Goal: Task Accomplishment & Management: Manage account settings

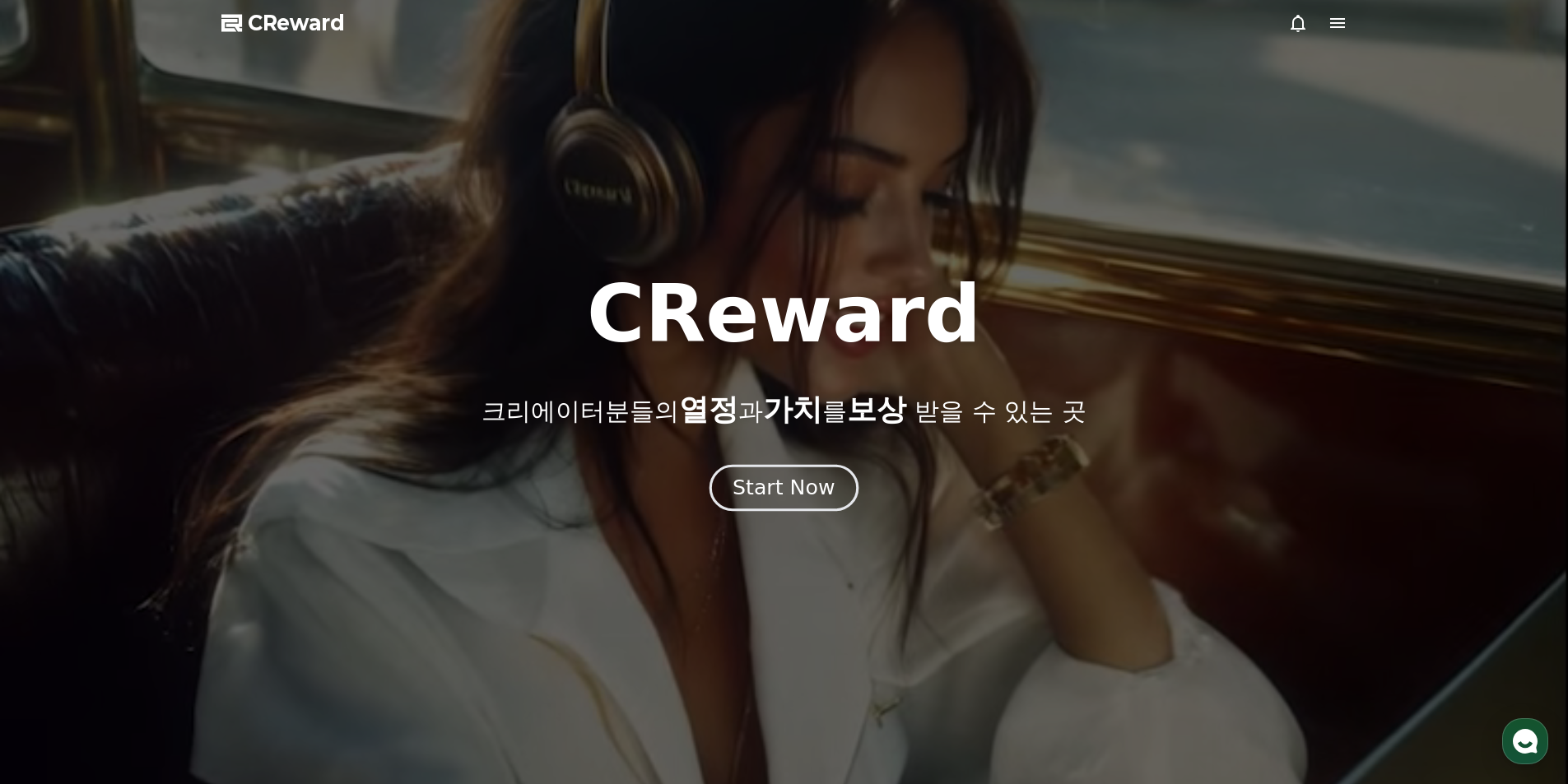
click at [812, 491] on div "Start Now" at bounding box center [784, 487] width 102 height 28
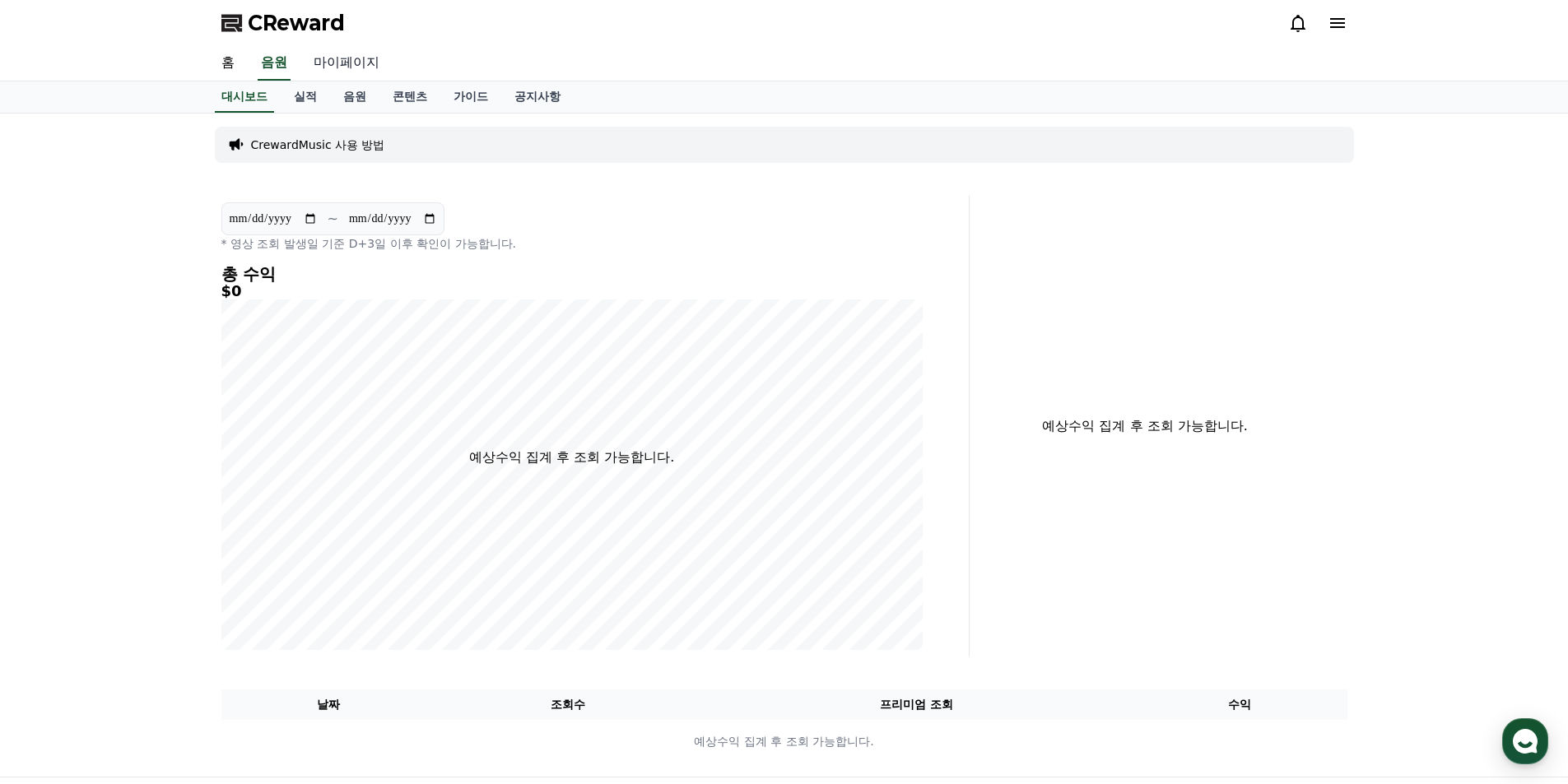
click at [352, 74] on link "마이페이지" at bounding box center [345, 64] width 92 height 35
select select "**********"
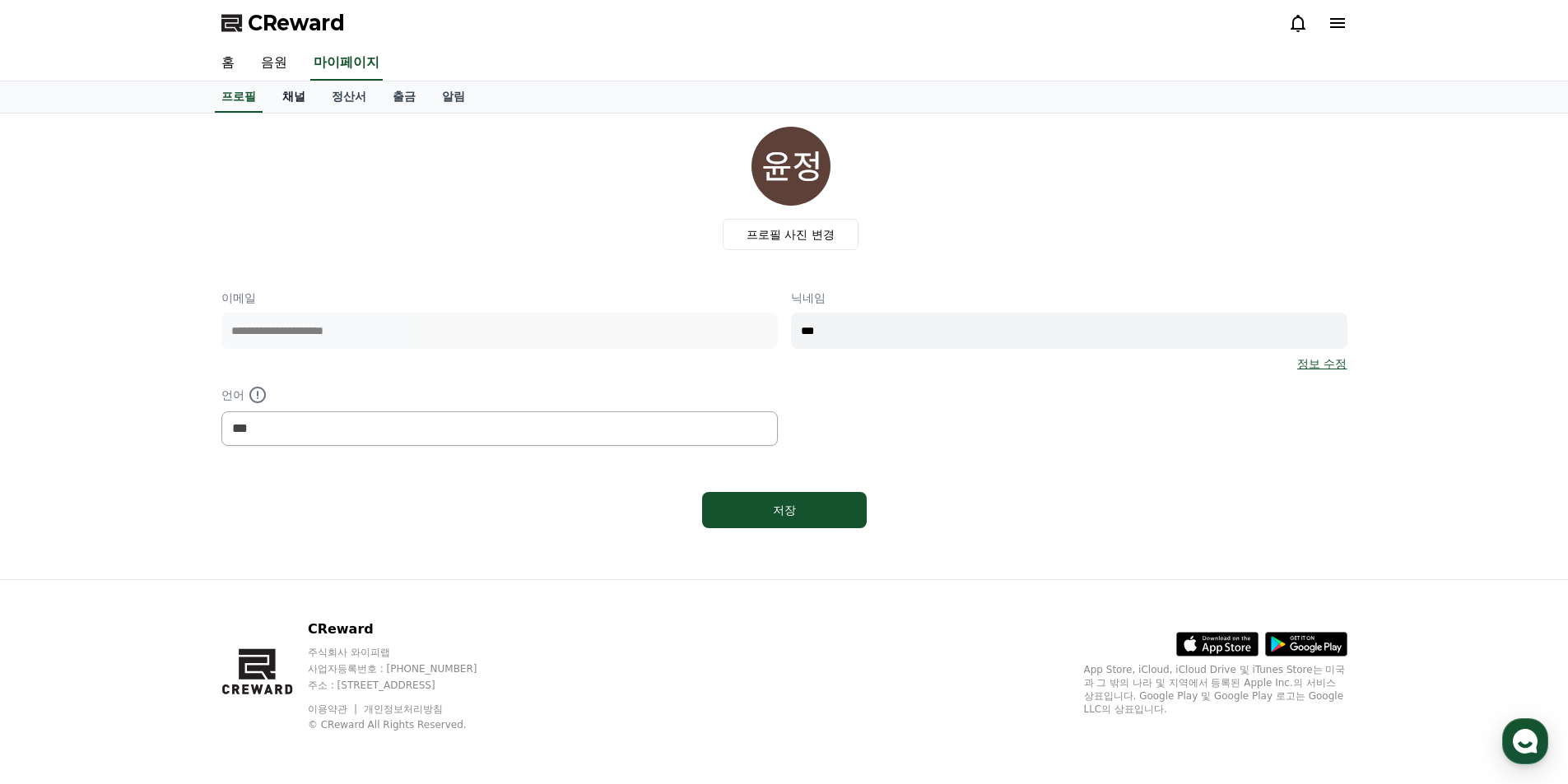
click at [303, 95] on link "채널" at bounding box center [294, 97] width 49 height 31
